Goal: Check status

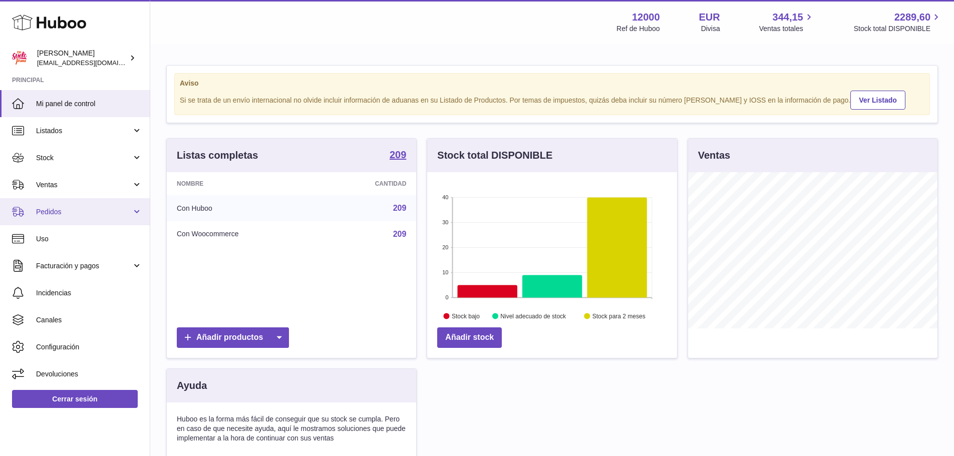
scroll to position [156, 250]
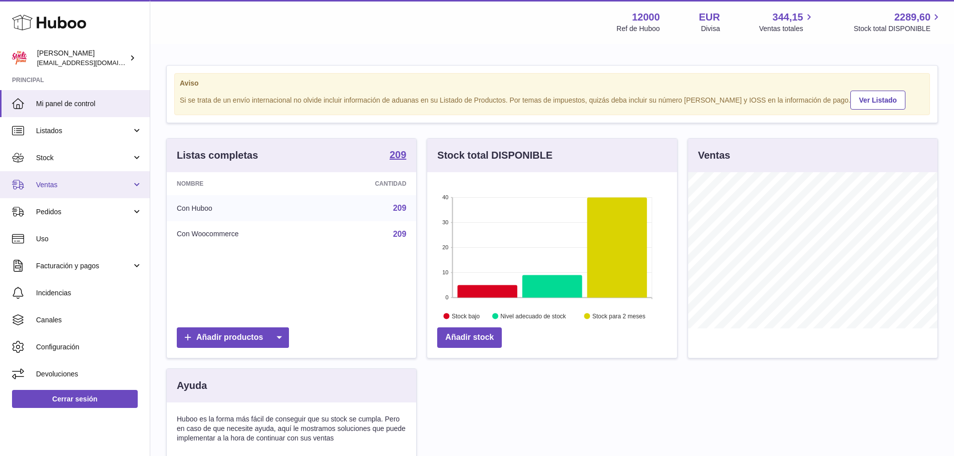
click at [57, 186] on span "Ventas" at bounding box center [84, 185] width 96 height 10
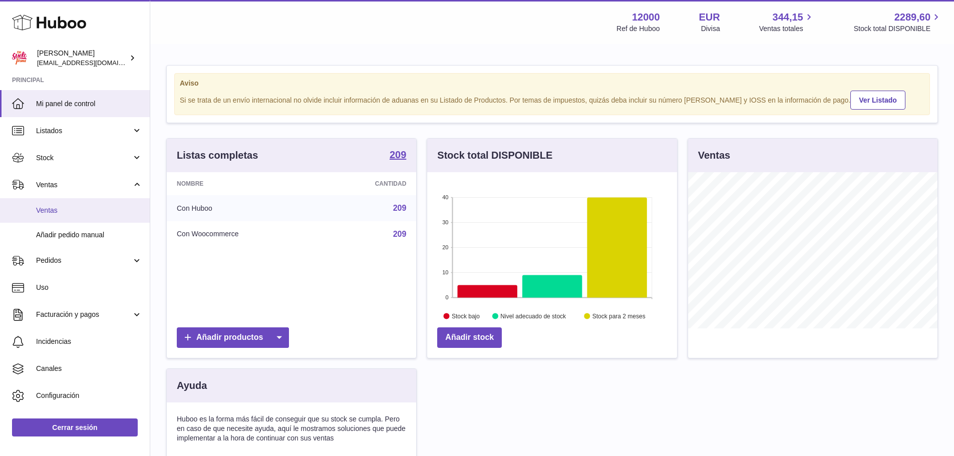
click at [57, 208] on span "Ventas" at bounding box center [89, 211] width 106 height 10
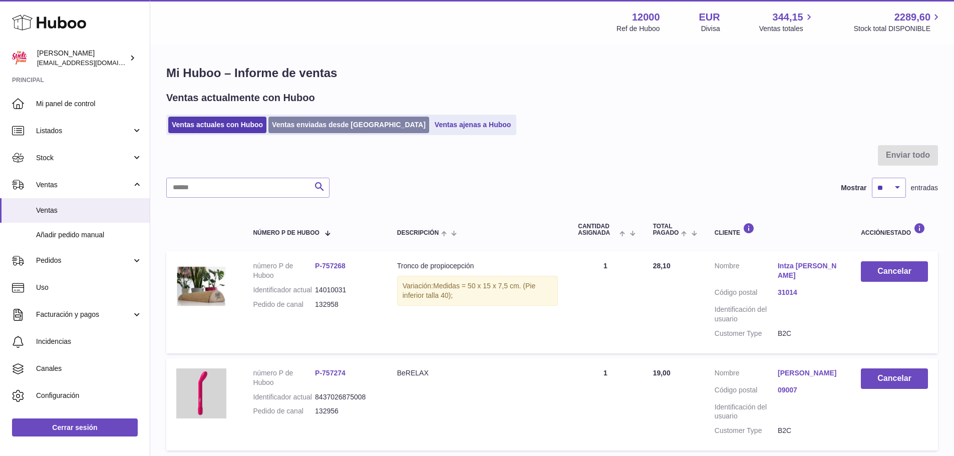
click at [306, 124] on link "Ventas enviadas desde Huboo" at bounding box center [348, 125] width 161 height 17
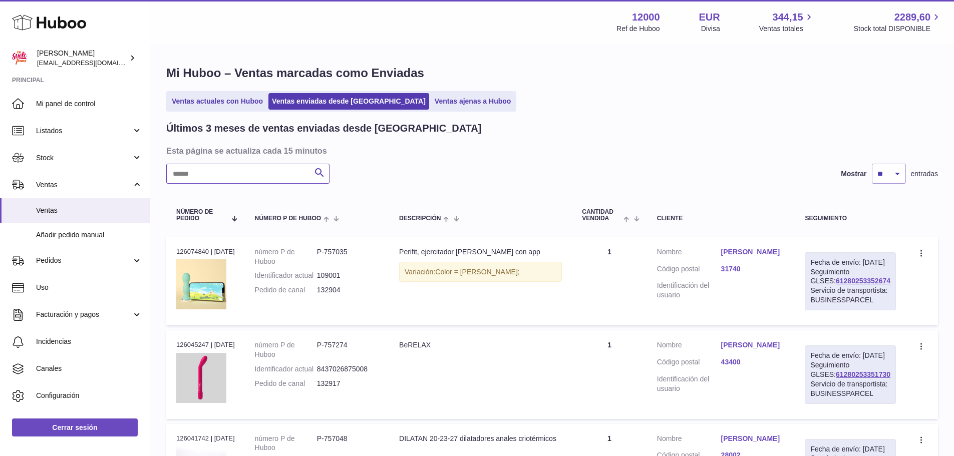
click at [259, 171] on input "text" at bounding box center [247, 174] width 163 height 20
paste input "******"
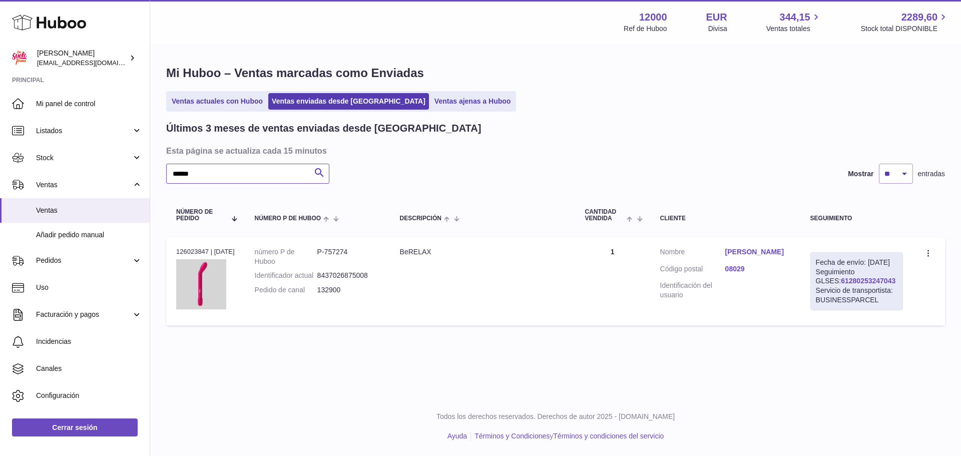
type input "******"
drag, startPoint x: 870, startPoint y: 290, endPoint x: 818, endPoint y: 292, distance: 51.6
click at [818, 292] on div "Fecha de envío: 6º oct. 2025 Seguimiento GLSES: 61280253247043 Servicio de tran…" at bounding box center [857, 281] width 93 height 58
copy link "61280253247043"
drag, startPoint x: 806, startPoint y: 377, endPoint x: 826, endPoint y: 365, distance: 23.6
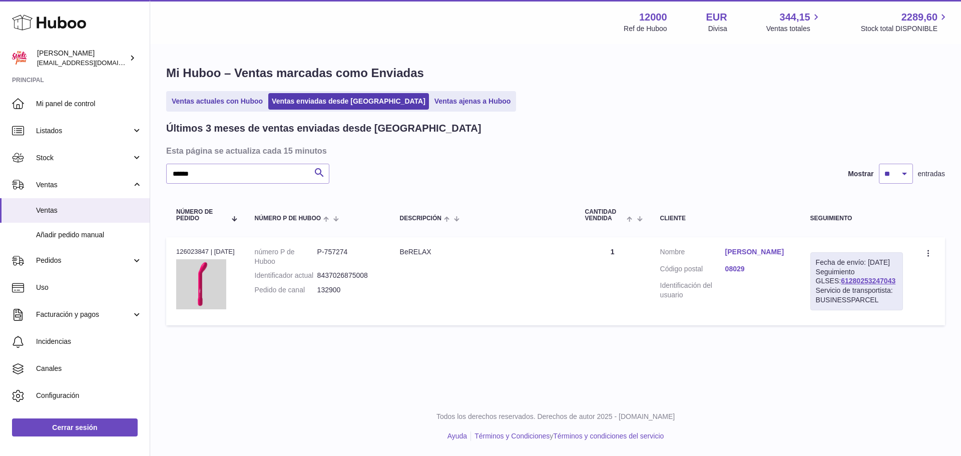
click at [806, 377] on div "Menú Huboo 12000 Ref de Huboo EUR Divisa 344,15 Ventas totales 2289,60 Stock to…" at bounding box center [555, 198] width 811 height 397
drag, startPoint x: 878, startPoint y: 291, endPoint x: 784, endPoint y: 248, distance: 102.8
click at [814, 292] on div "Fecha de envío: 6º oct. 2025 Seguimiento GLSES: 61280253247043 Servicio de tran…" at bounding box center [857, 281] width 93 height 58
copy link "61280253247043"
